Goal: Task Accomplishment & Management: Manage account settings

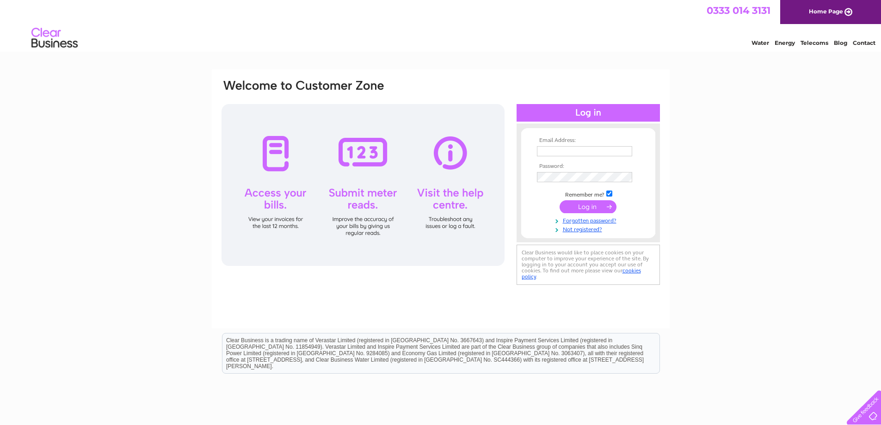
type input "info@morgansitalian.co.uk"
click at [595, 207] on input "submit" at bounding box center [587, 206] width 57 height 13
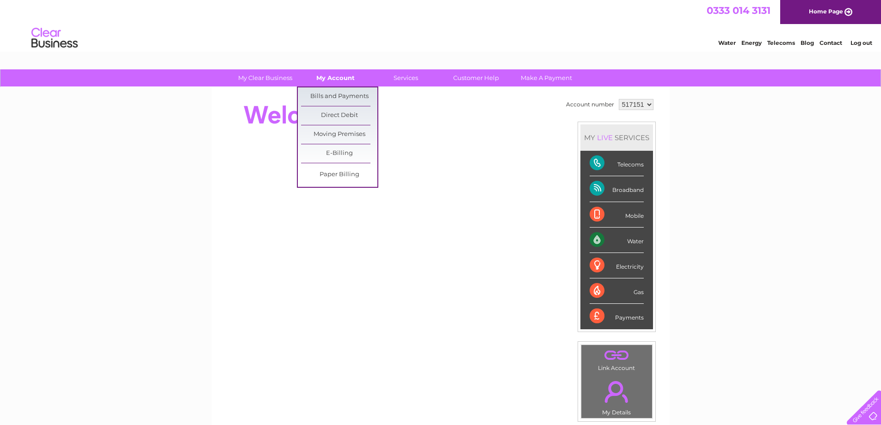
click at [331, 82] on link "My Account" at bounding box center [335, 77] width 76 height 17
click at [330, 96] on link "Bills and Payments" at bounding box center [339, 96] width 76 height 18
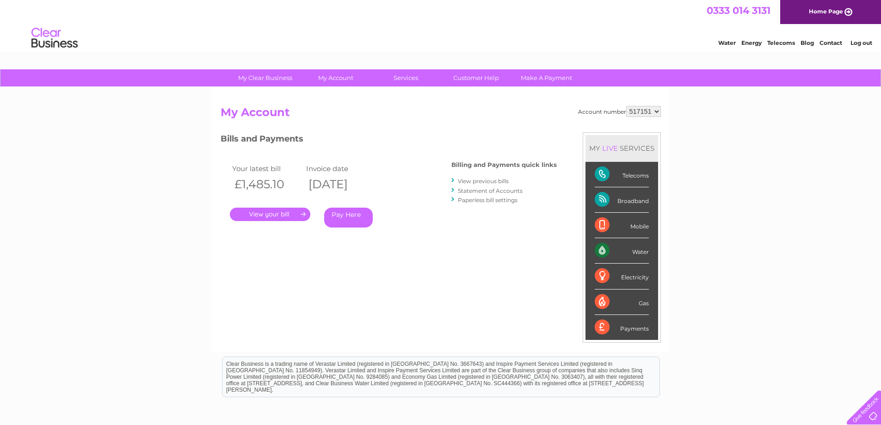
click at [270, 213] on link "." at bounding box center [270, 214] width 80 height 13
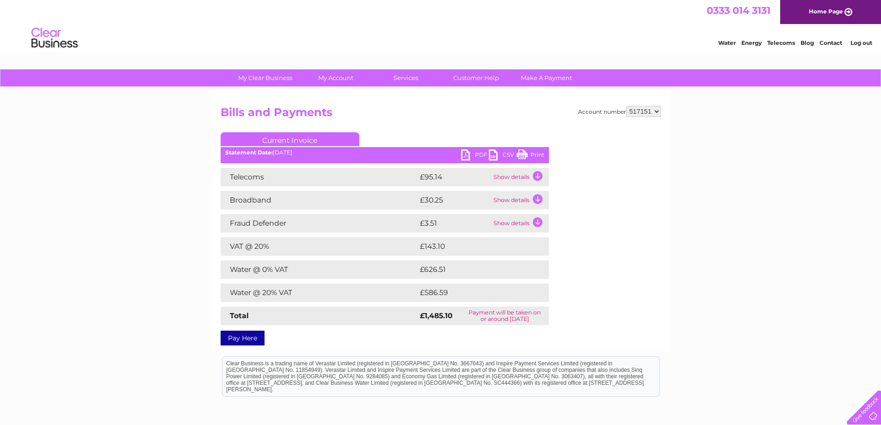
click at [466, 153] on link "PDF" at bounding box center [475, 155] width 28 height 13
click at [522, 156] on link "Print" at bounding box center [530, 155] width 28 height 13
